Goal: Task Accomplishment & Management: Manage account settings

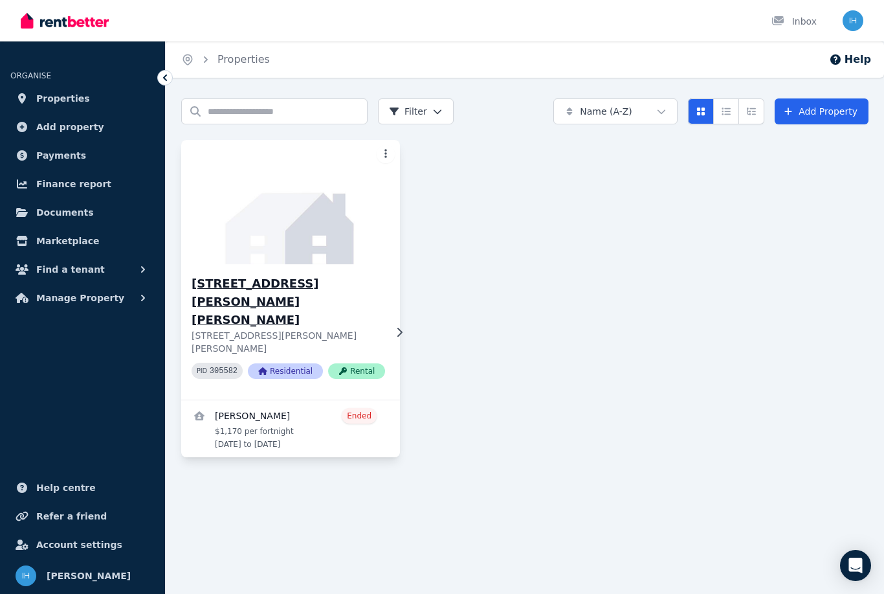
click at [397, 327] on icon at bounding box center [399, 331] width 5 height 9
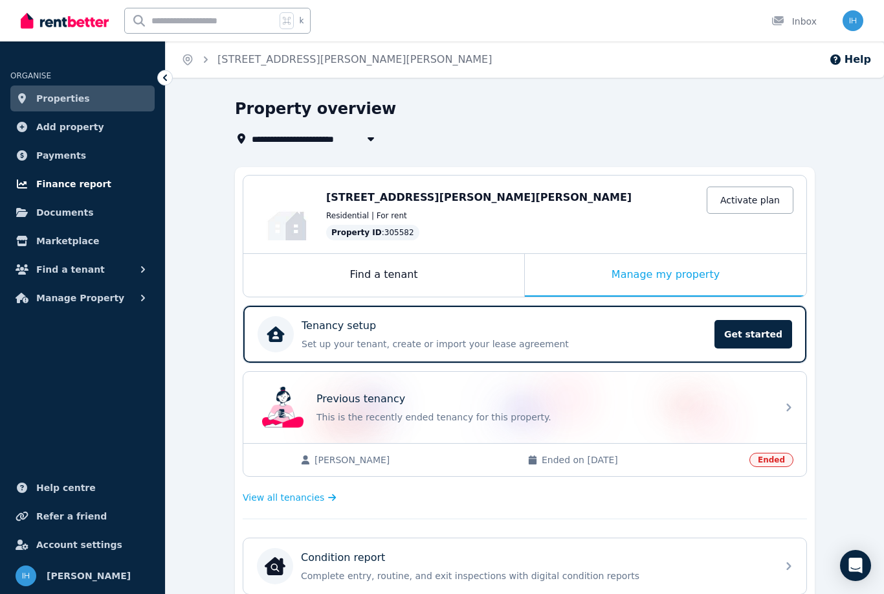
click at [90, 179] on span "Finance report" at bounding box center [73, 184] width 75 height 16
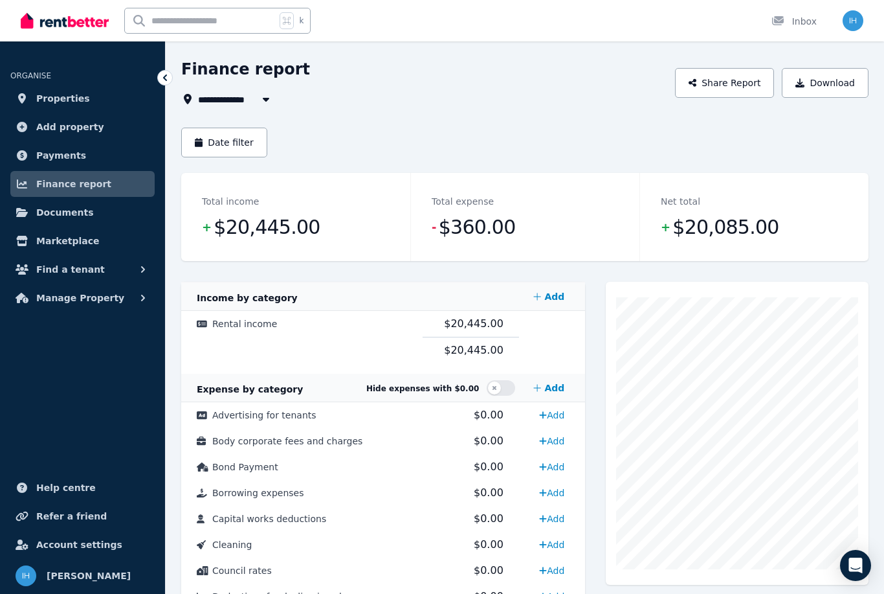
scroll to position [43, 0]
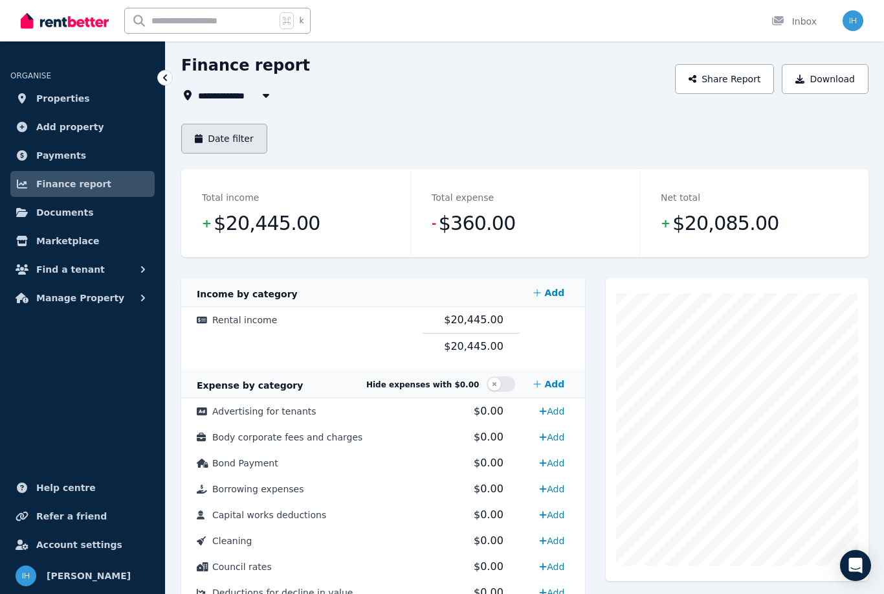
click at [226, 150] on button "Date filter" at bounding box center [224, 139] width 86 height 30
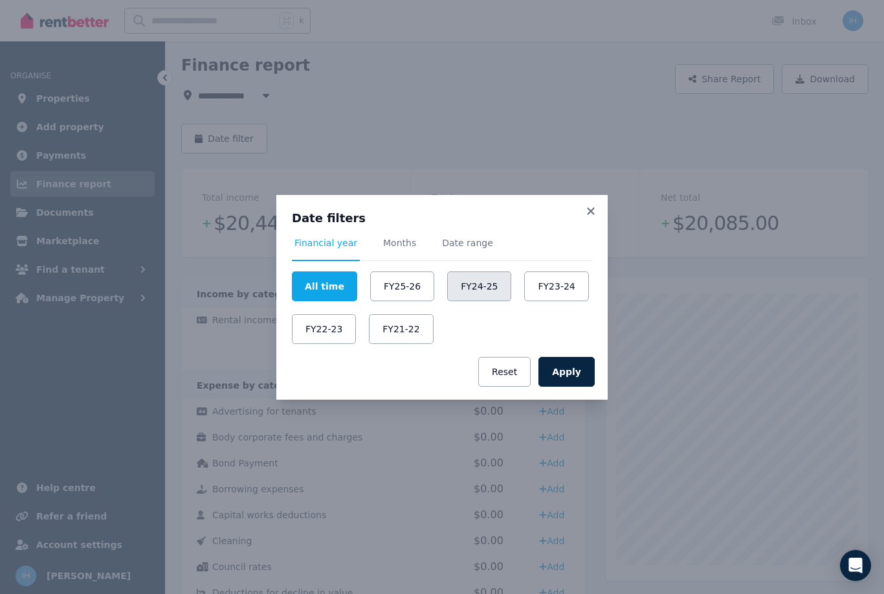
click at [487, 301] on button "FY24-25" at bounding box center [479, 286] width 64 height 30
click at [582, 386] on button "Apply" at bounding box center [567, 372] width 56 height 30
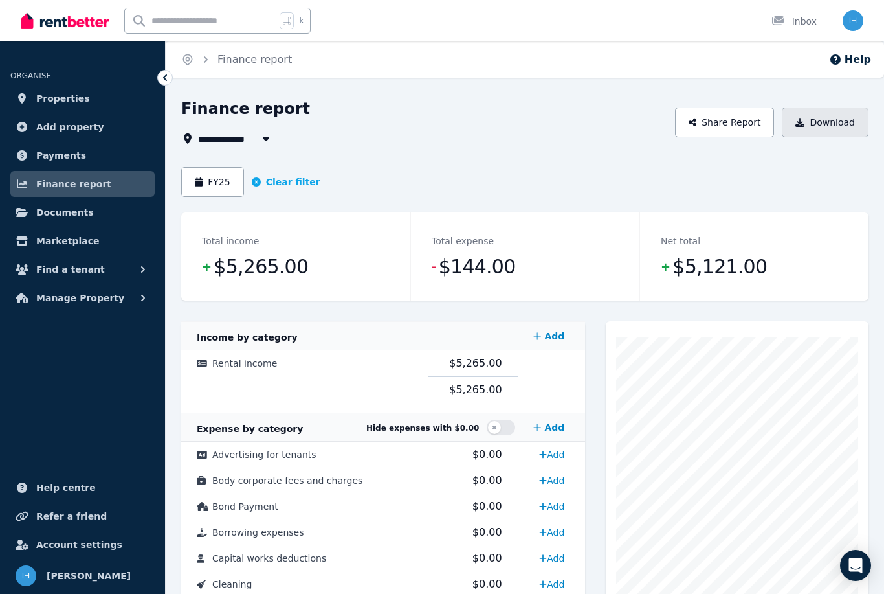
click at [816, 129] on button "Download" at bounding box center [825, 122] width 87 height 30
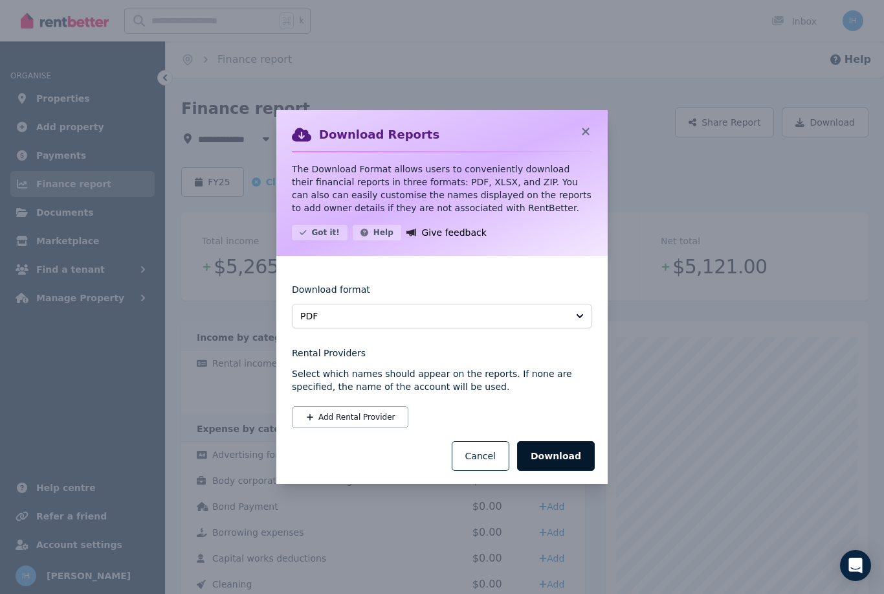
click at [566, 471] on button "Download" at bounding box center [556, 456] width 78 height 30
